Goal: Information Seeking & Learning: Learn about a topic

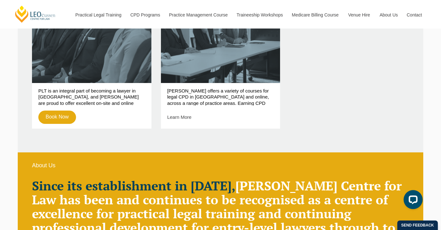
scroll to position [317, 0]
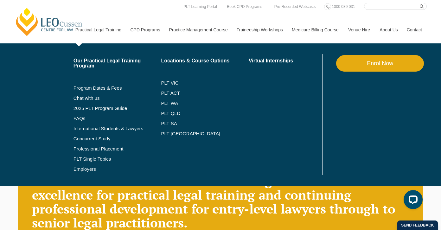
click at [103, 27] on link "Practical Legal Training" at bounding box center [98, 29] width 55 height 27
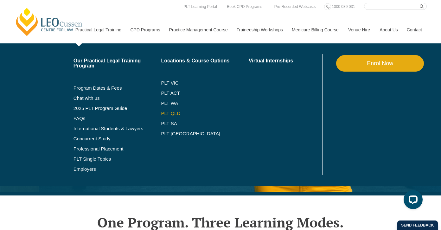
click at [172, 113] on link "PLT QLD" at bounding box center [205, 113] width 88 height 5
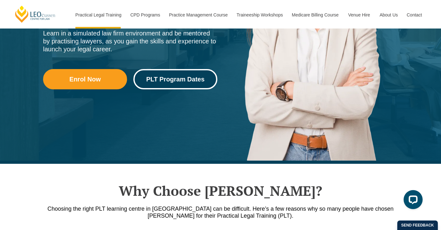
click at [177, 80] on span "PLT Program Dates" at bounding box center [175, 79] width 58 height 6
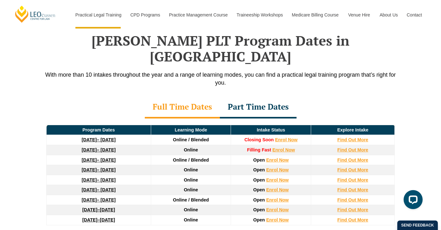
scroll to position [827, 0]
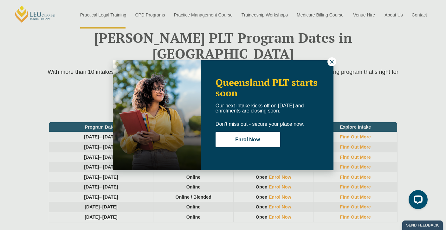
click at [332, 62] on icon at bounding box center [331, 61] width 3 height 3
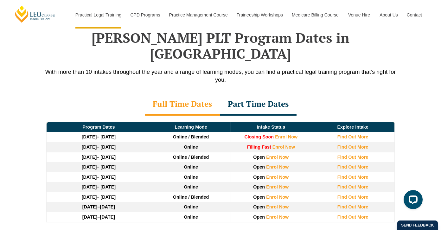
click at [266, 93] on div "Part Time Dates" at bounding box center [258, 104] width 77 height 22
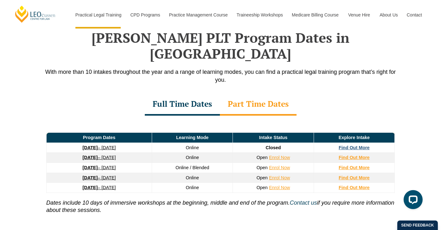
click at [357, 145] on strong "Find Out More" at bounding box center [354, 147] width 31 height 5
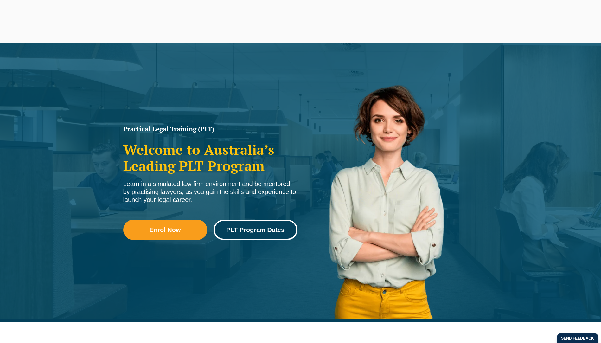
click at [241, 233] on span "PLT Program Dates" at bounding box center [255, 229] width 58 height 6
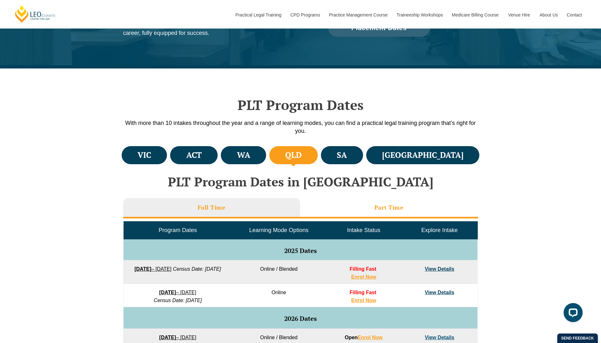
scroll to position [158, 0]
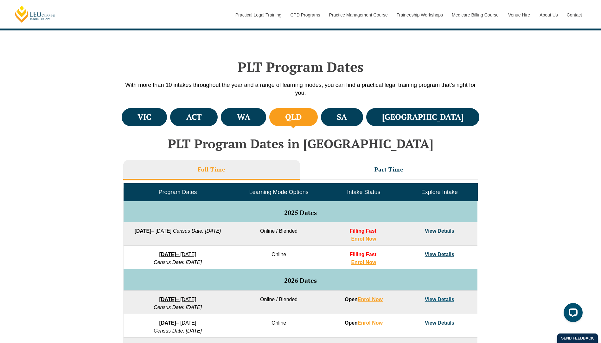
click at [439, 228] on td "View Details" at bounding box center [440, 233] width 76 height 23
click at [440, 230] on link "View Details" at bounding box center [439, 230] width 29 height 5
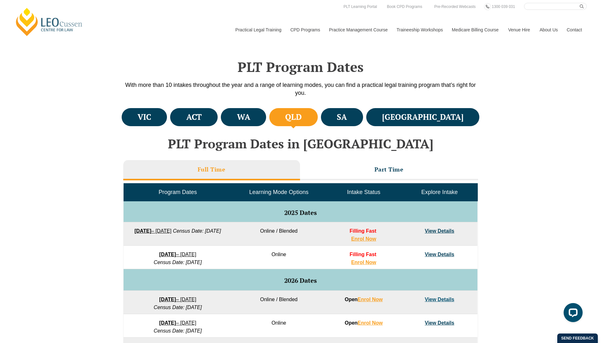
click at [446, 257] on link "View Details" at bounding box center [439, 254] width 29 height 5
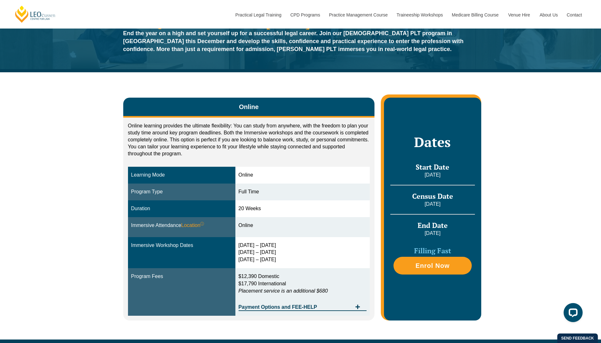
scroll to position [95, 0]
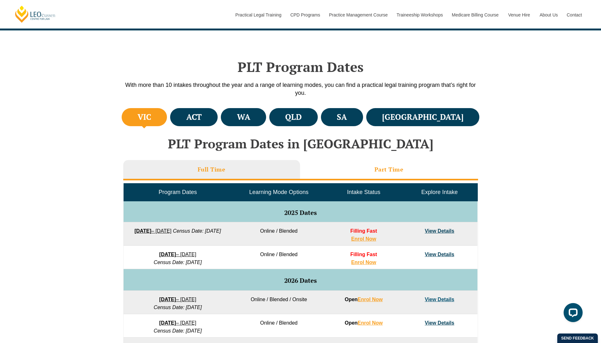
click at [385, 169] on h3 "Part Time" at bounding box center [388, 169] width 29 height 7
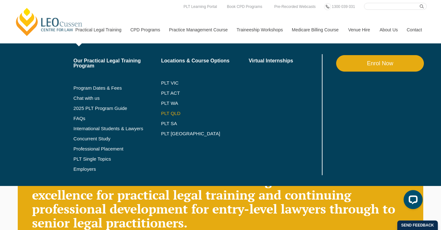
click at [176, 112] on link "PLT QLD" at bounding box center [205, 113] width 88 height 5
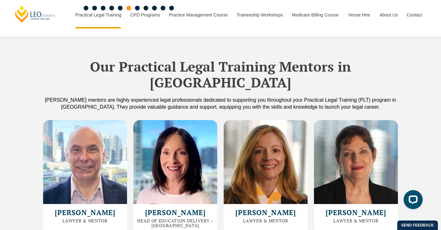
scroll to position [1742, 0]
